Goal: Information Seeking & Learning: Learn about a topic

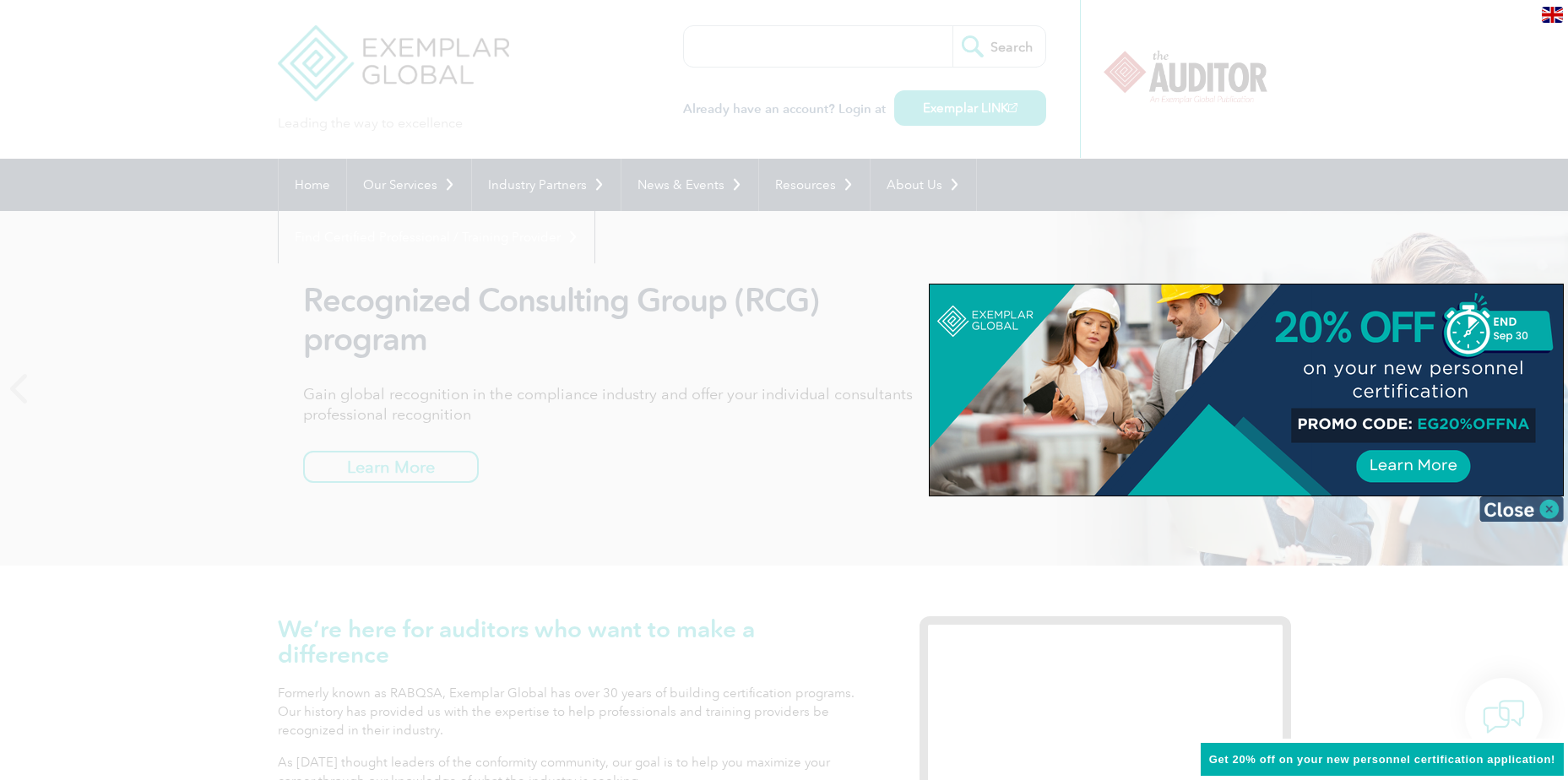
click at [1553, 509] on img at bounding box center [1522, 509] width 84 height 26
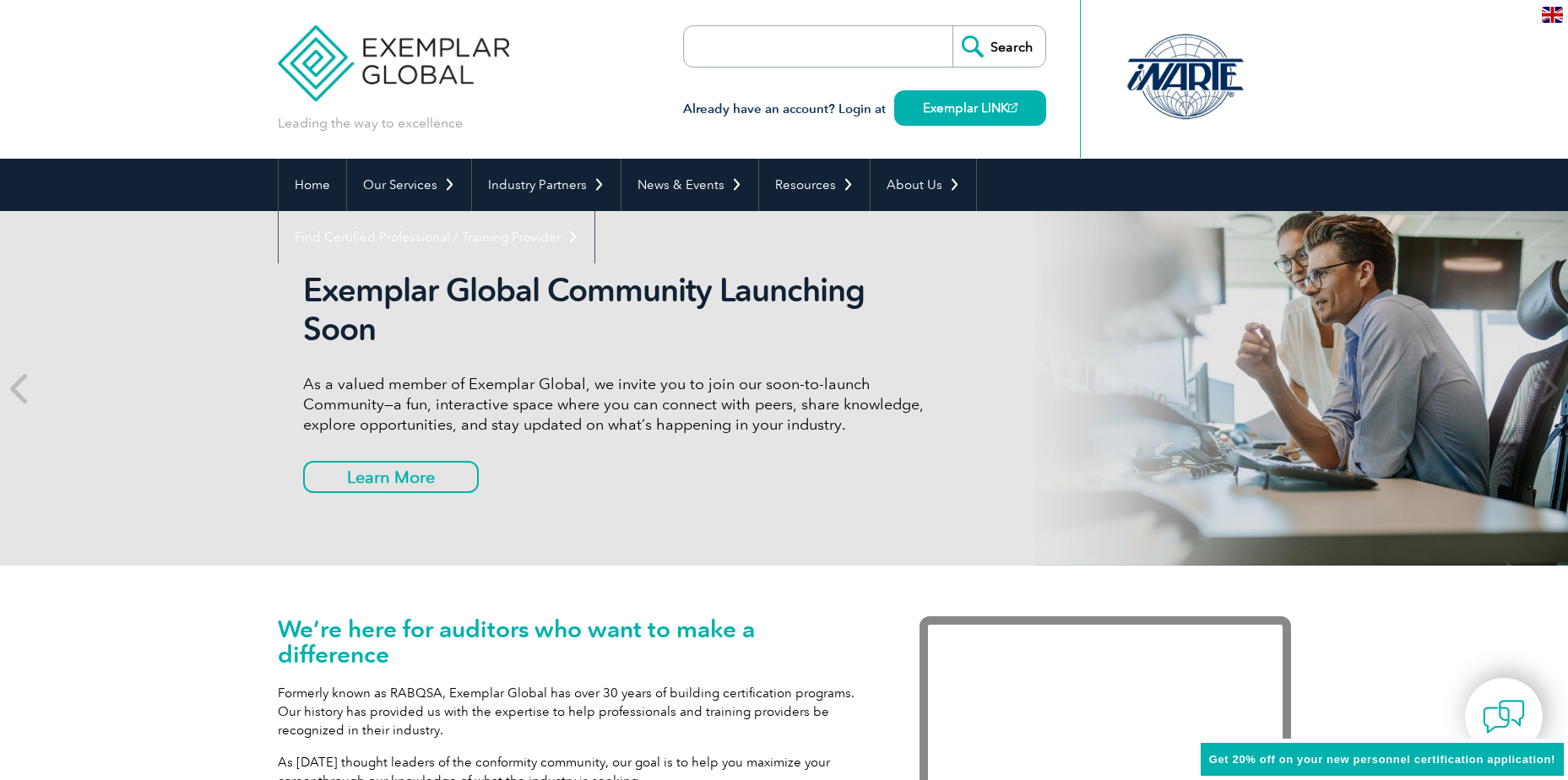
click at [851, 54] on input "search" at bounding box center [780, 46] width 177 height 41
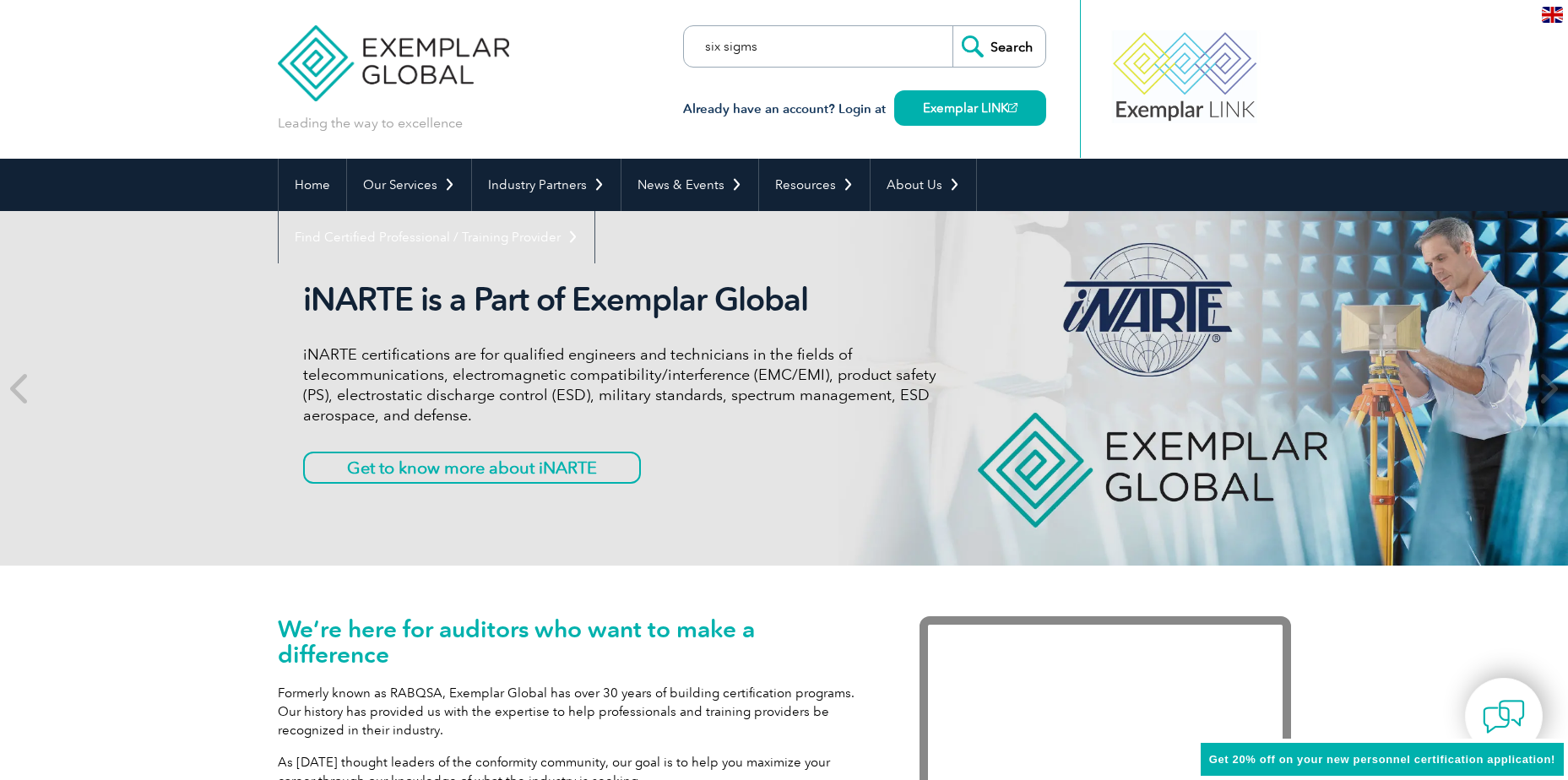
type input "six sigms"
click at [953, 27] on input "Search" at bounding box center [999, 46] width 93 height 41
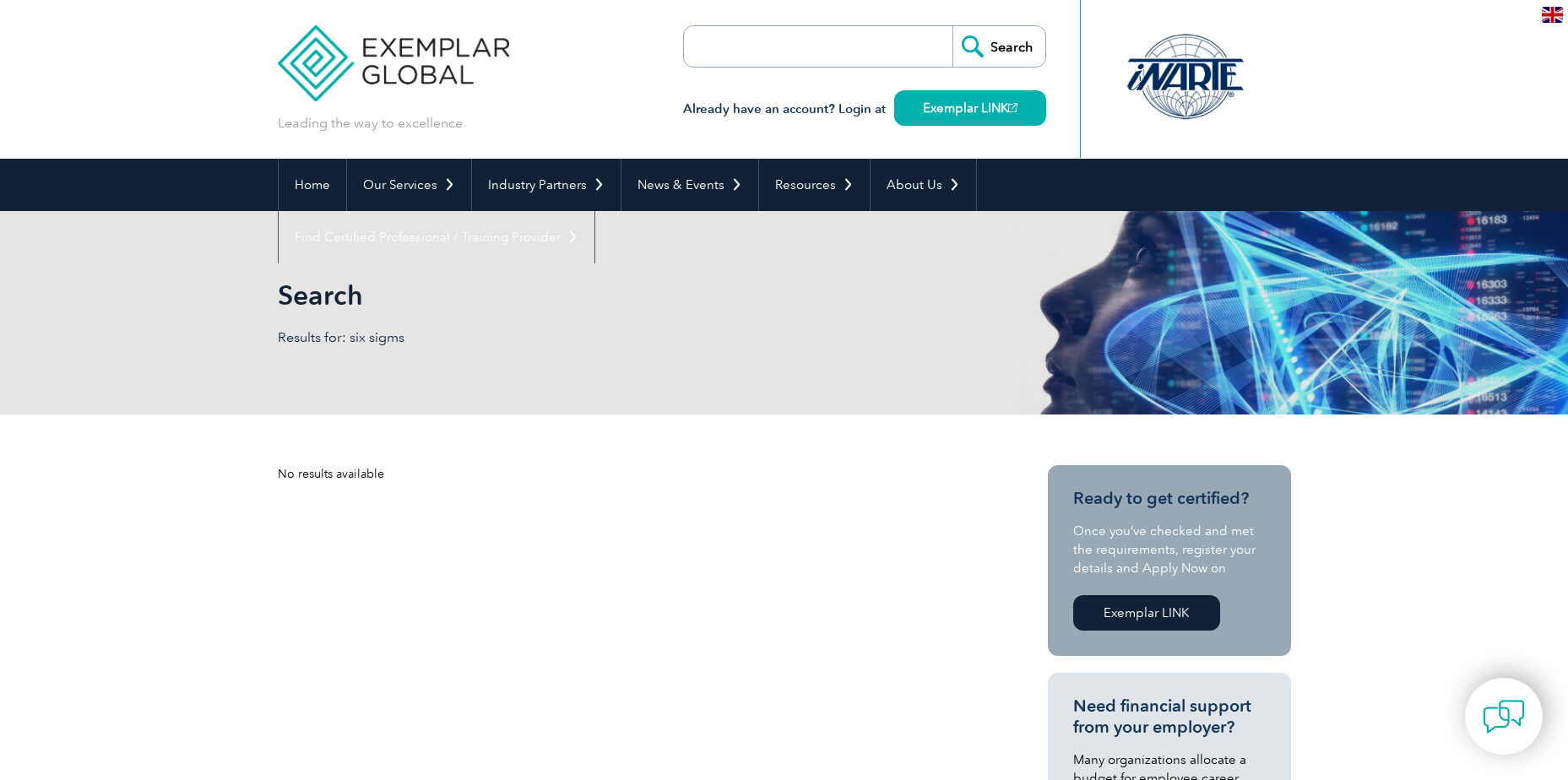
drag, startPoint x: 0, startPoint y: 0, endPoint x: 817, endPoint y: 63, distance: 819.4
click at [817, 63] on input "search" at bounding box center [780, 46] width 177 height 41
type input "six sigma"
click at [953, 27] on input "Search" at bounding box center [999, 46] width 93 height 41
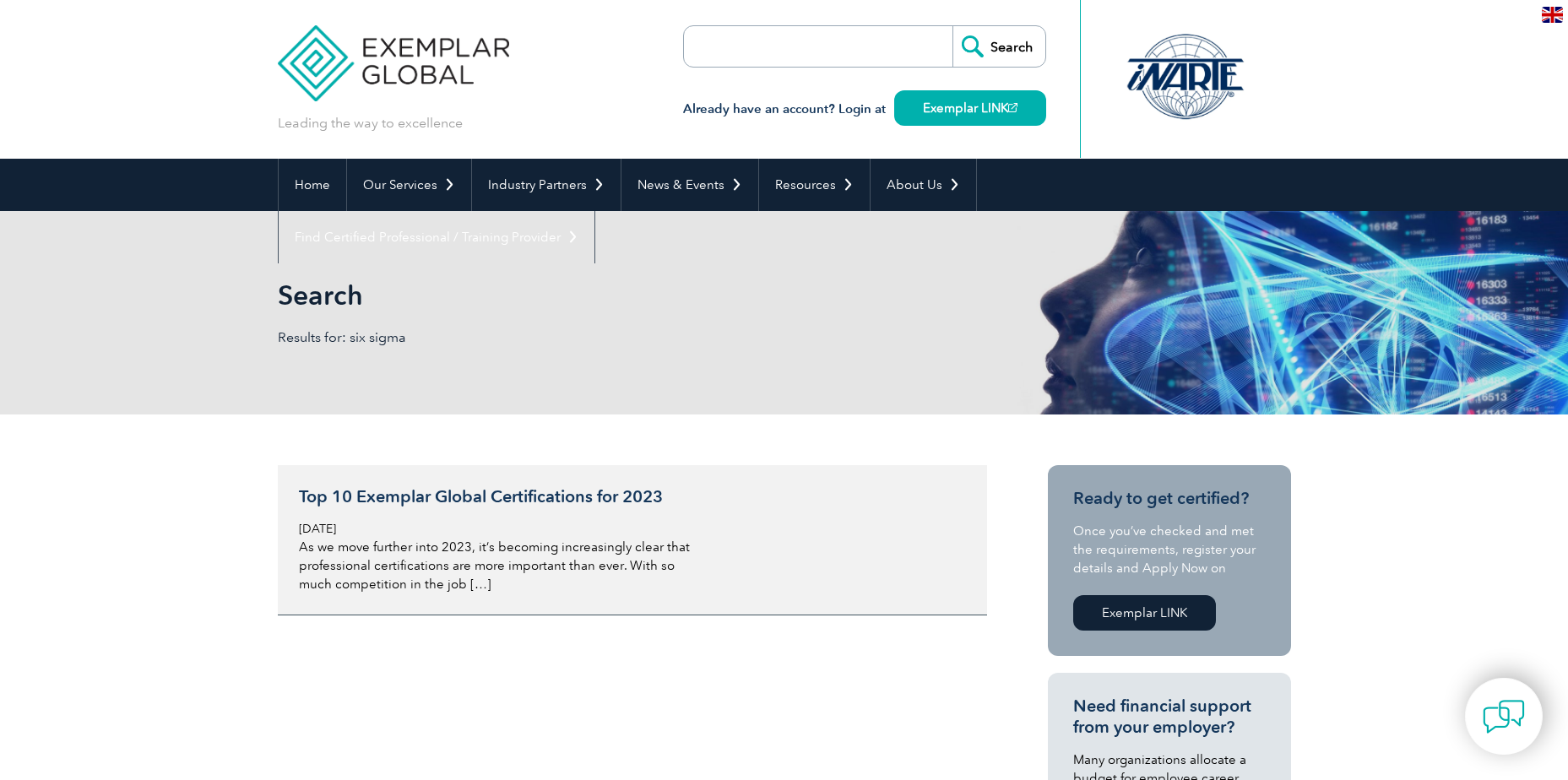
click at [577, 497] on h3 "Top 10 Exemplar Global Certifications for 2023" at bounding box center [499, 497] width 400 height 21
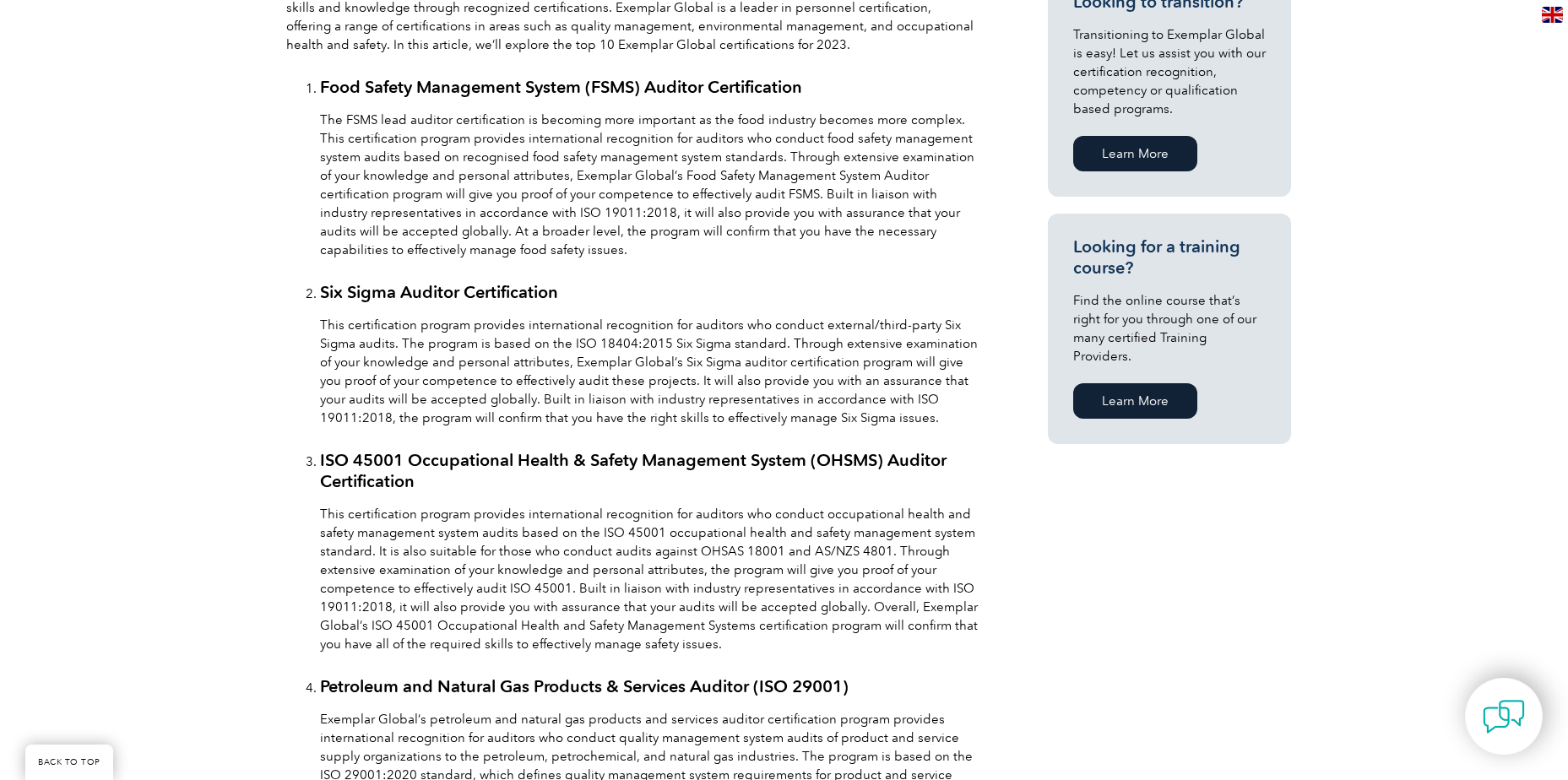
scroll to position [929, 0]
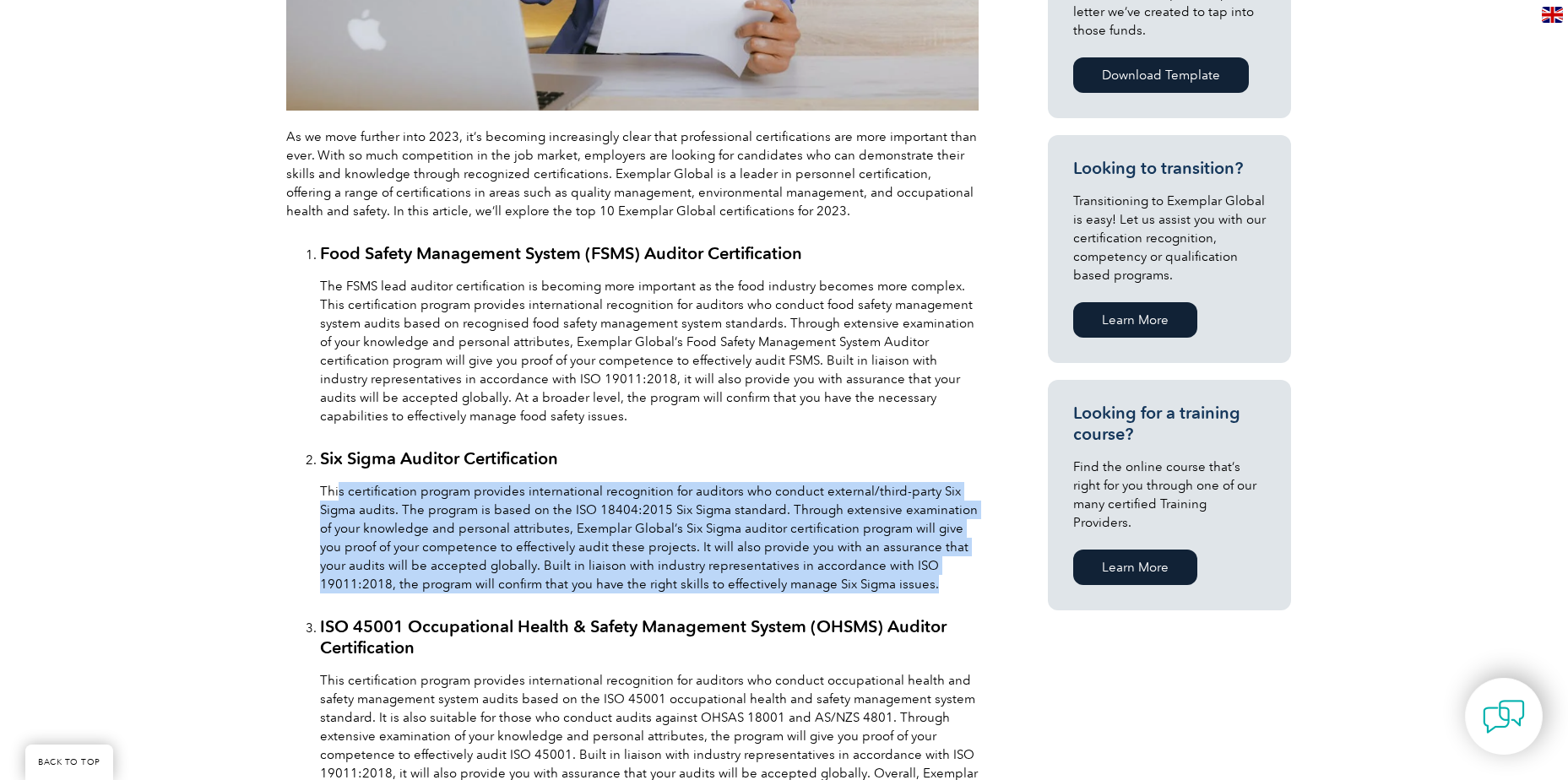
drag, startPoint x: 338, startPoint y: 491, endPoint x: 866, endPoint y: 606, distance: 540.4
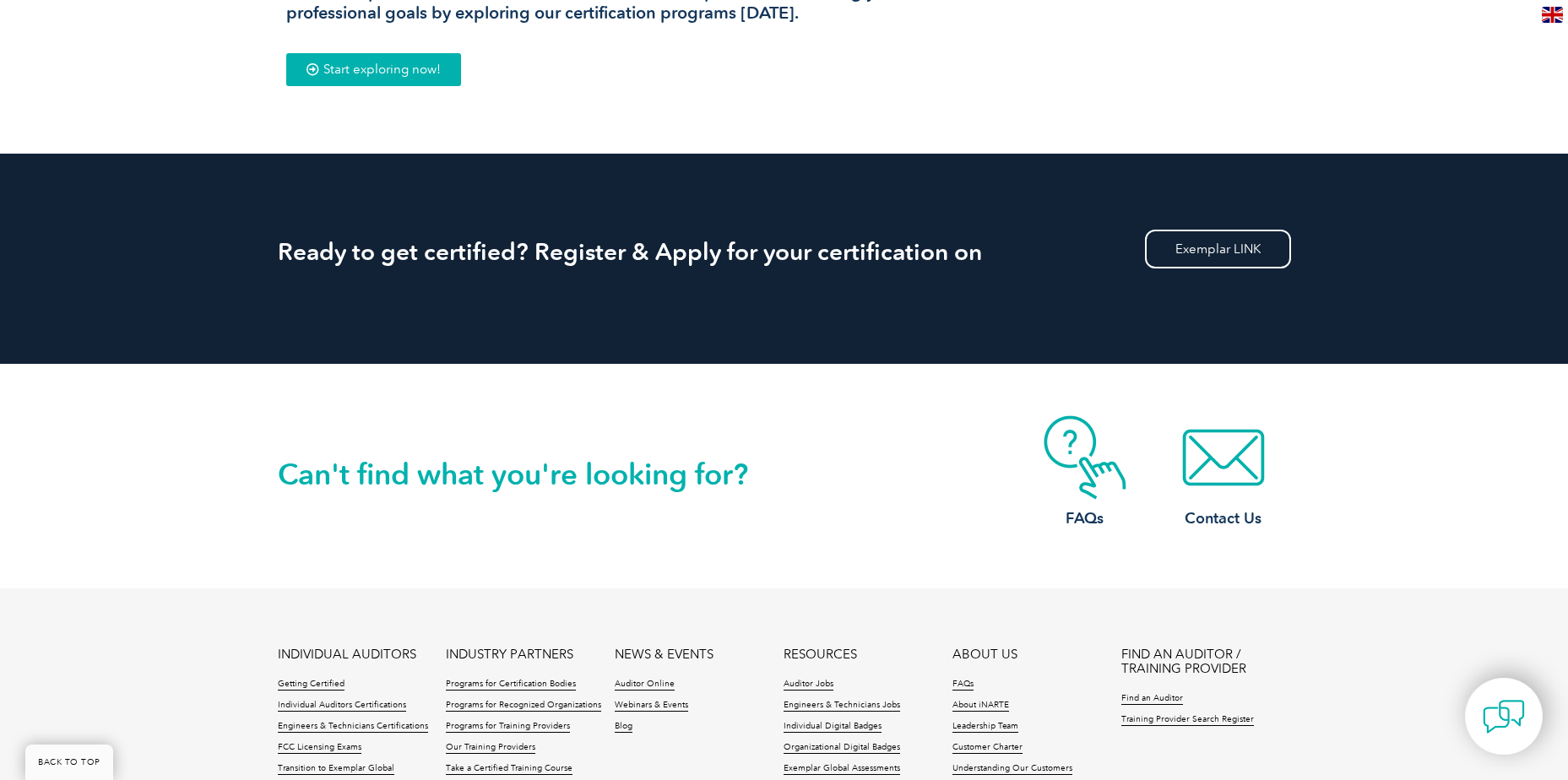
scroll to position [3292, 0]
